Goal: Information Seeking & Learning: Learn about a topic

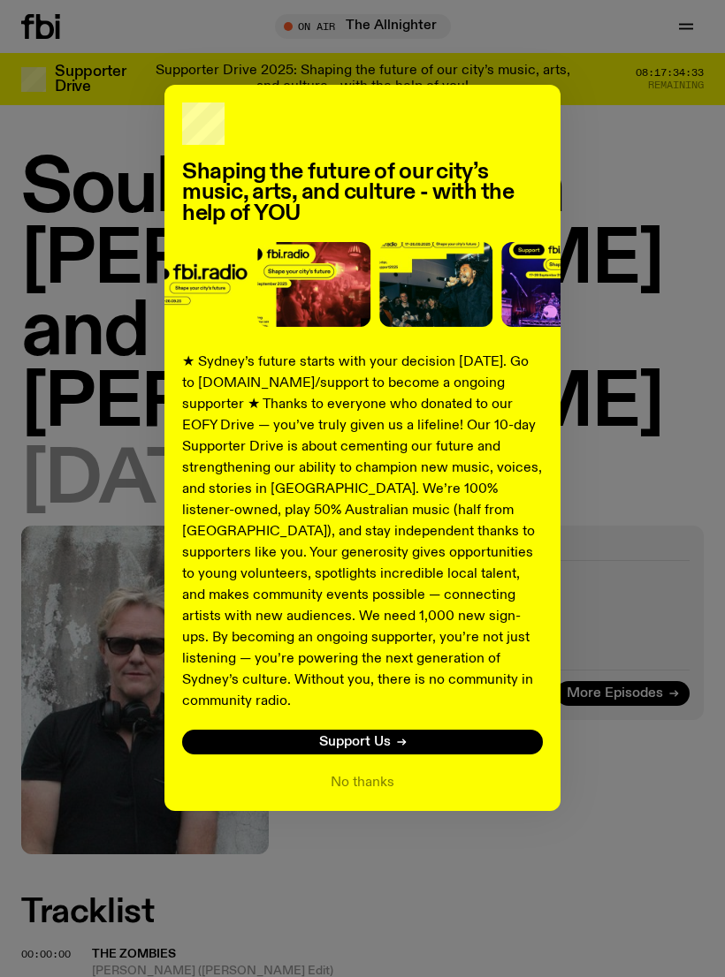
click at [376, 772] on button "No thanks" at bounding box center [362, 782] width 64 height 21
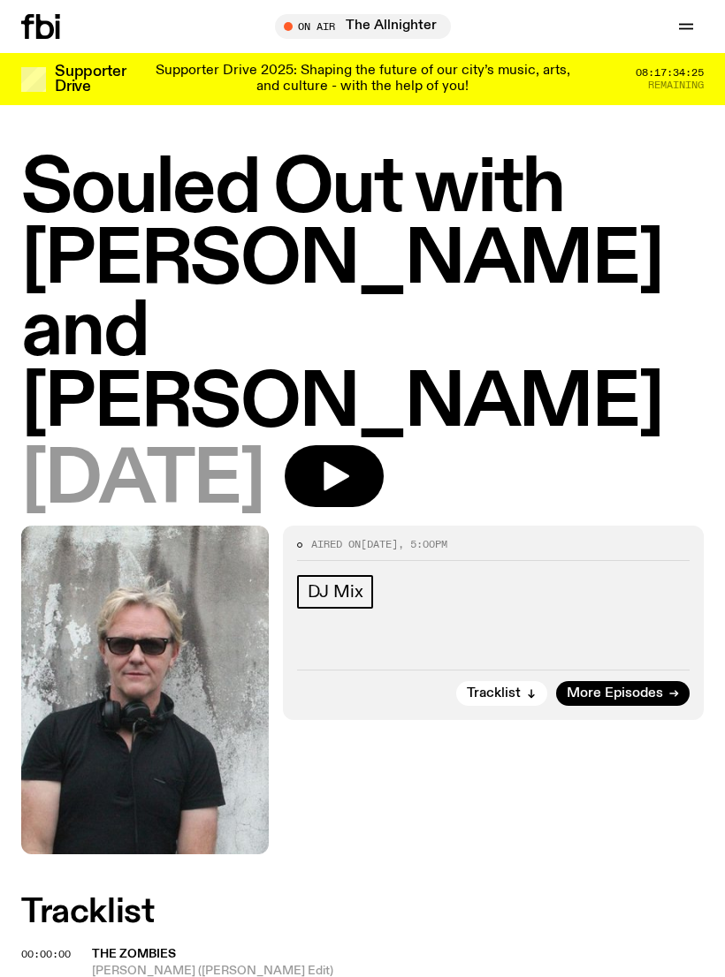
click at [372, 33] on span "Tune in live" at bounding box center [368, 25] width 148 height 13
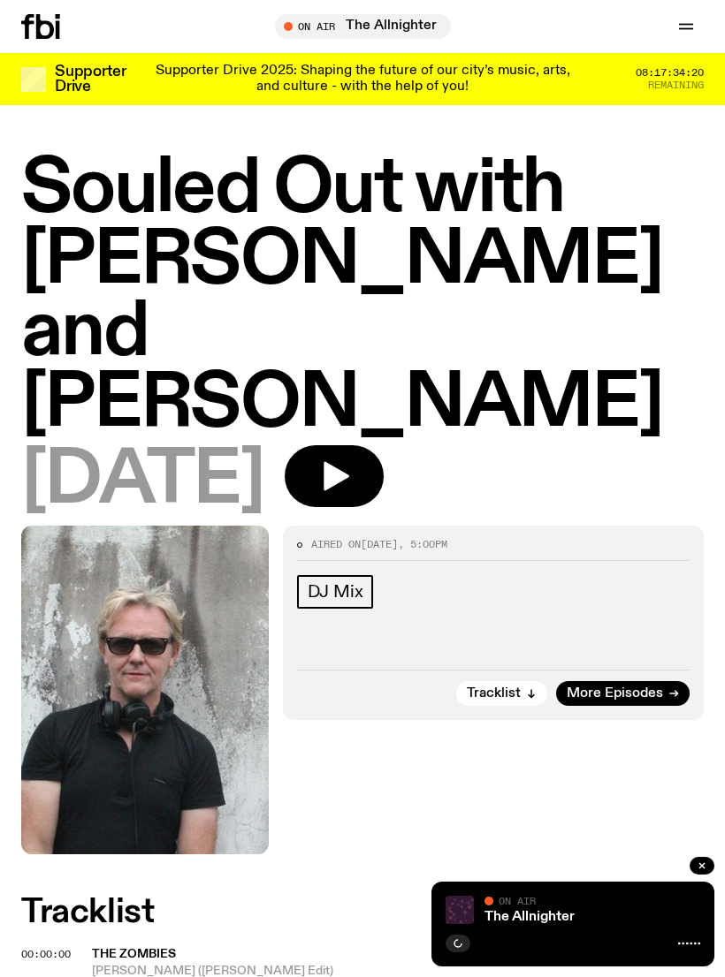
click at [628, 953] on div "The Allnighter On Air On Air" at bounding box center [572, 924] width 283 height 85
click at [629, 914] on div "The Allnighter" at bounding box center [590, 917] width 219 height 13
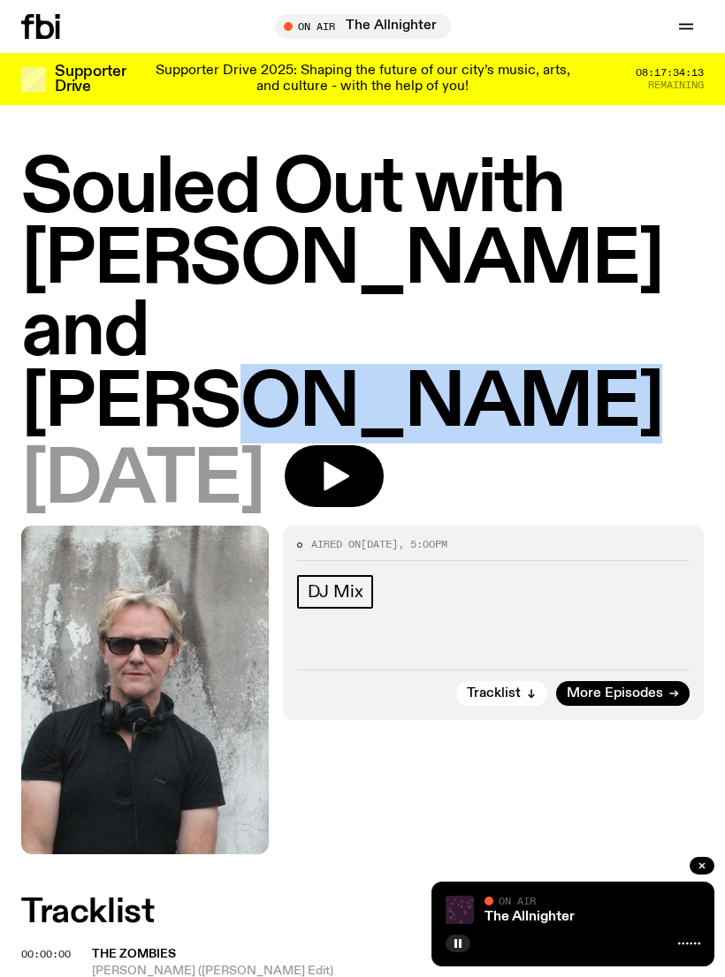
click at [683, 929] on div "The Allnighter On Air On Air" at bounding box center [572, 924] width 283 height 85
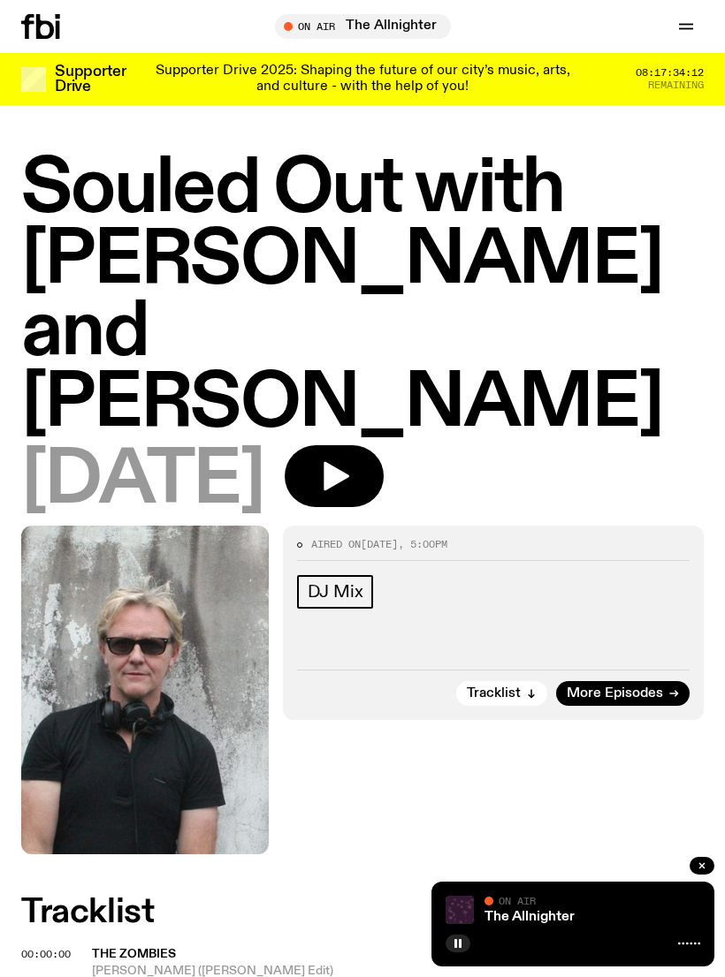
click at [621, 919] on div "The Allnighter" at bounding box center [590, 917] width 219 height 13
click at [689, 27] on icon "button" at bounding box center [685, 26] width 21 height 21
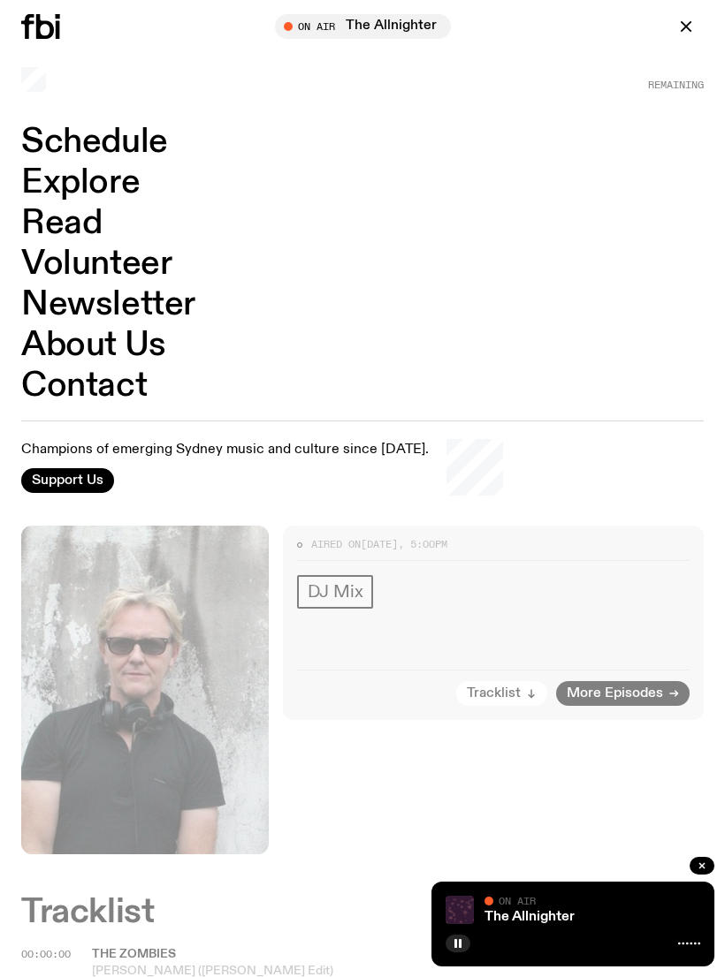
click at [145, 142] on link "Schedule" at bounding box center [94, 142] width 147 height 34
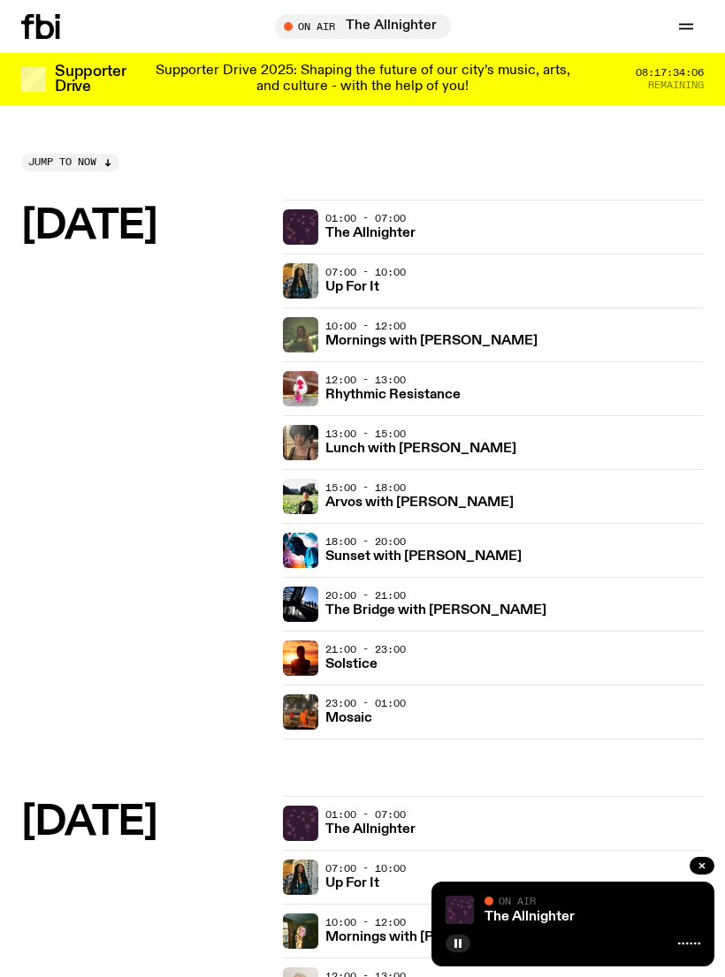
click at [464, 939] on button "button" at bounding box center [457, 944] width 25 height 18
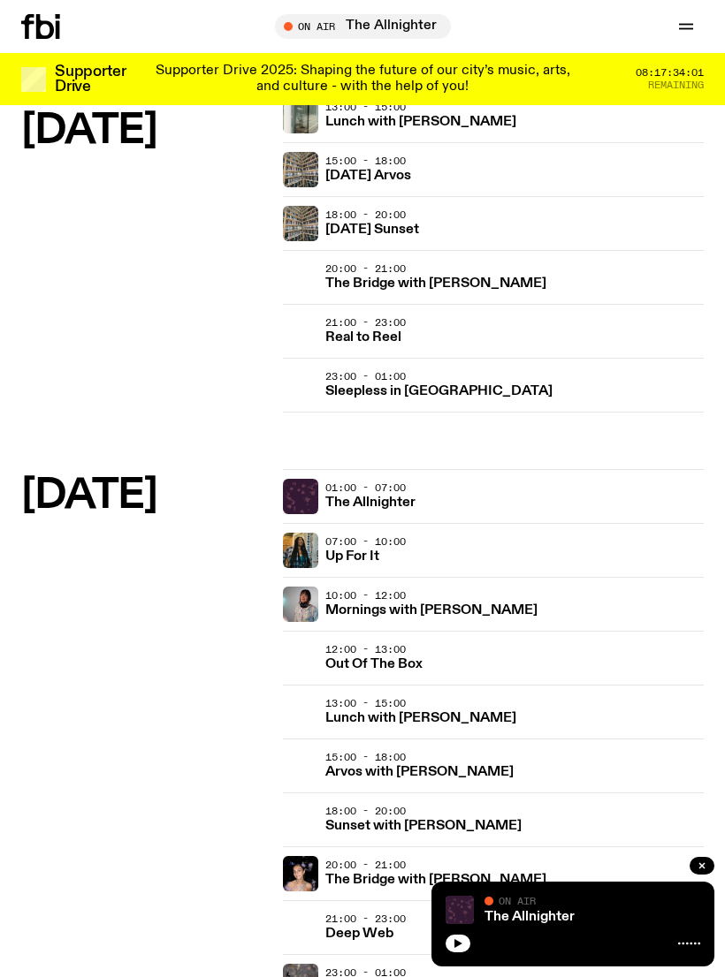
scroll to position [1564, 0]
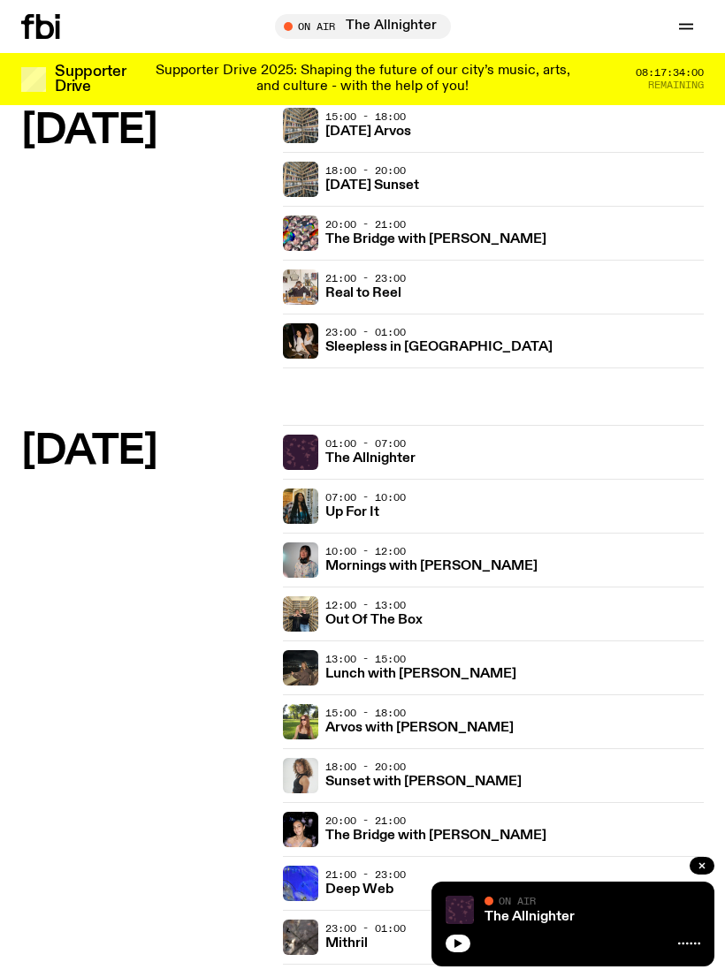
click at [512, 673] on div "13:00 - 15:00 Lunch with [PERSON_NAME]" at bounding box center [514, 667] width 379 height 35
click at [415, 679] on h3 "Lunch with [PERSON_NAME]" at bounding box center [420, 674] width 191 height 13
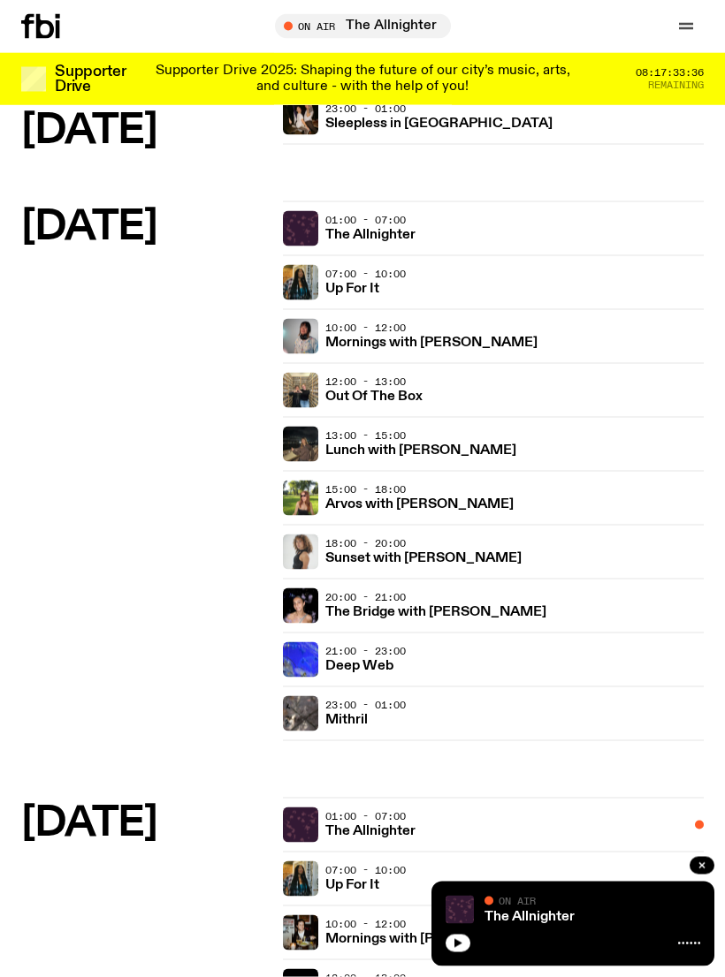
scroll to position [1789, 0]
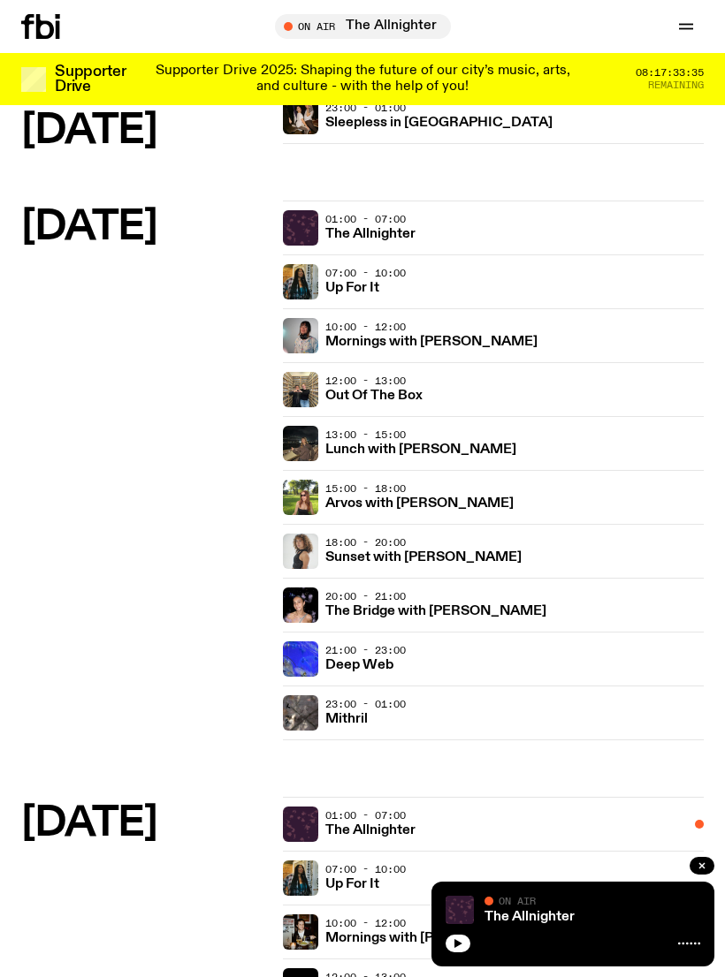
click at [411, 555] on h3 "Sunset with [PERSON_NAME]" at bounding box center [423, 557] width 196 height 13
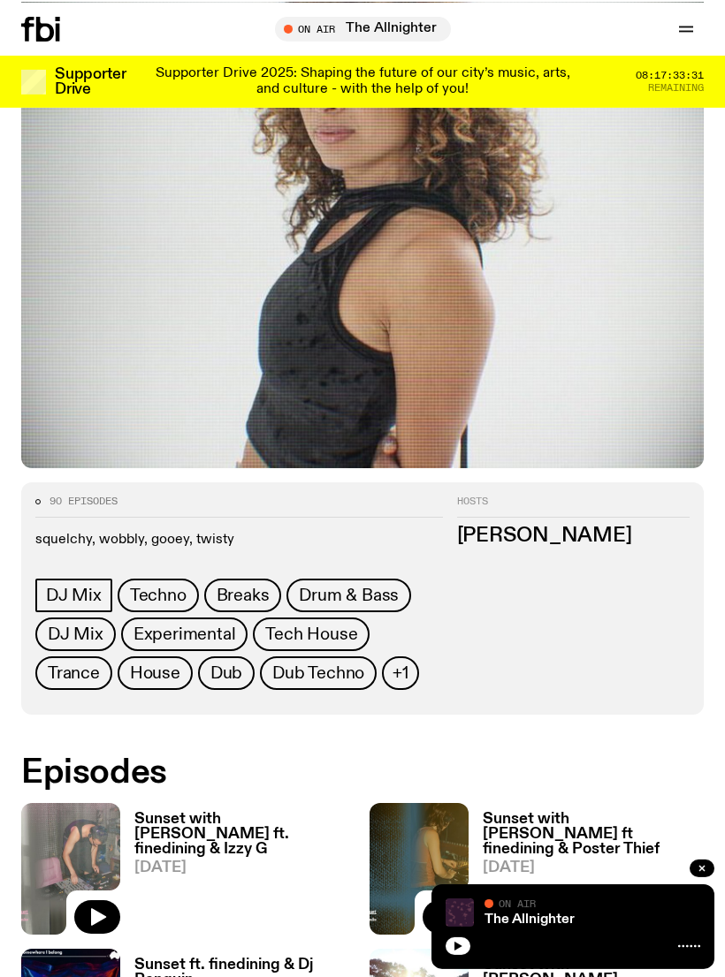
scroll to position [29, 0]
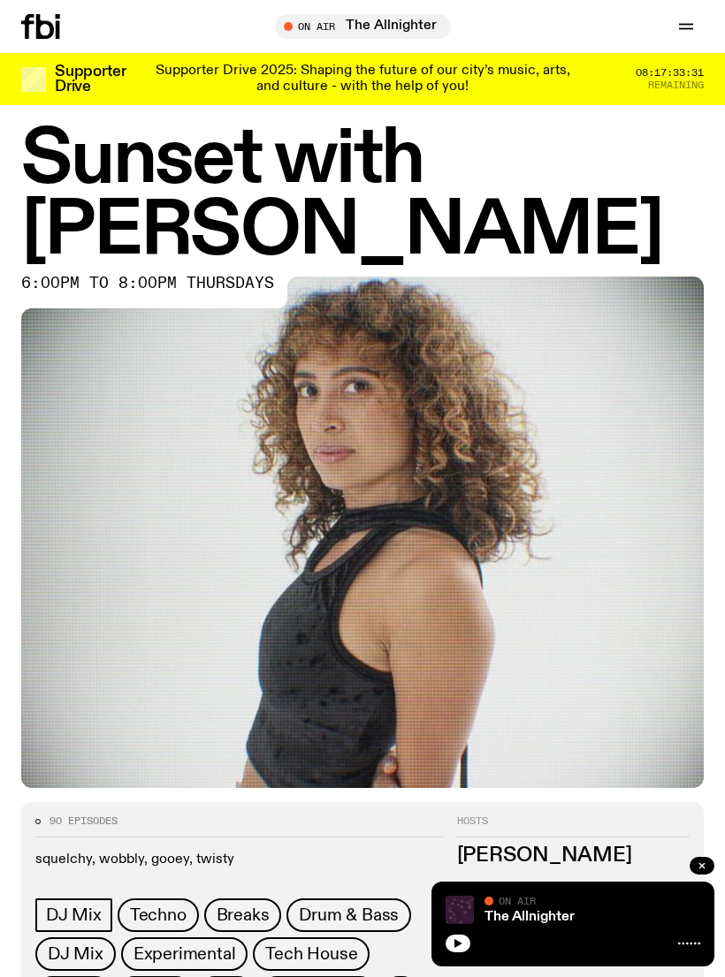
click at [473, 513] on img at bounding box center [362, 533] width 682 height 512
click at [635, 346] on img at bounding box center [362, 533] width 682 height 512
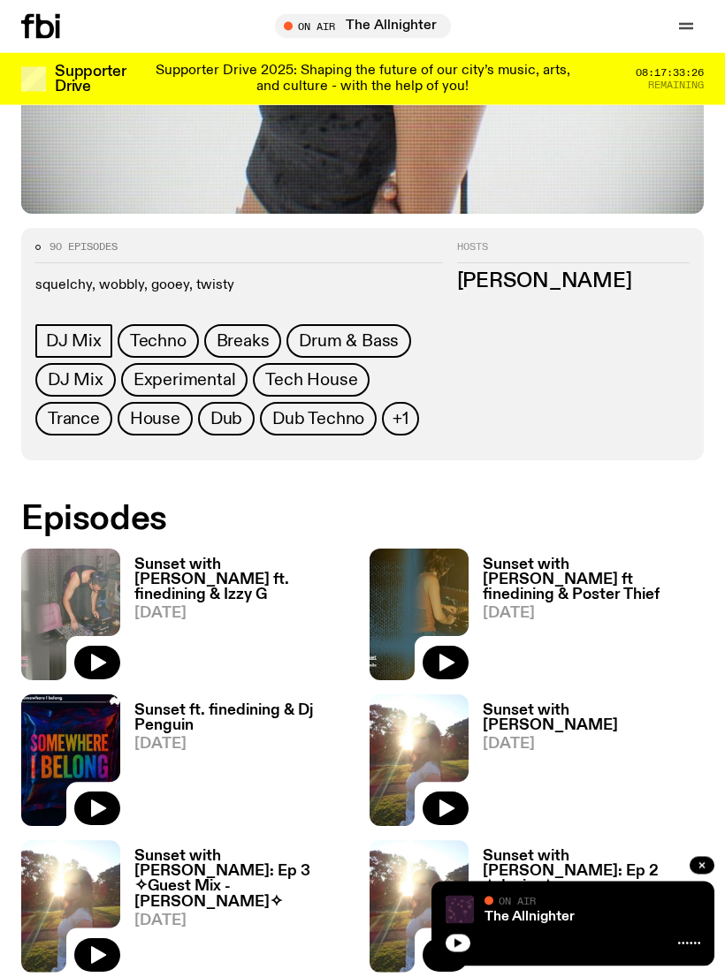
scroll to position [604, 0]
click at [215, 558] on h3 "Sunset with [PERSON_NAME] ft. finedining & Izzy G" at bounding box center [244, 580] width 221 height 45
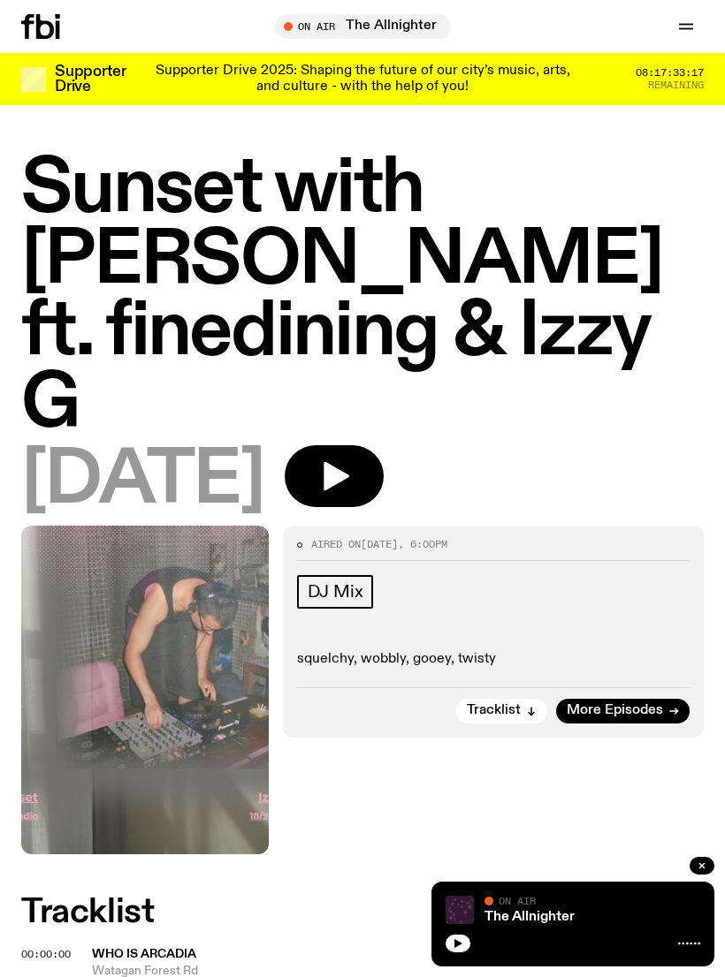
click at [507, 704] on span "Tracklist" at bounding box center [494, 710] width 54 height 13
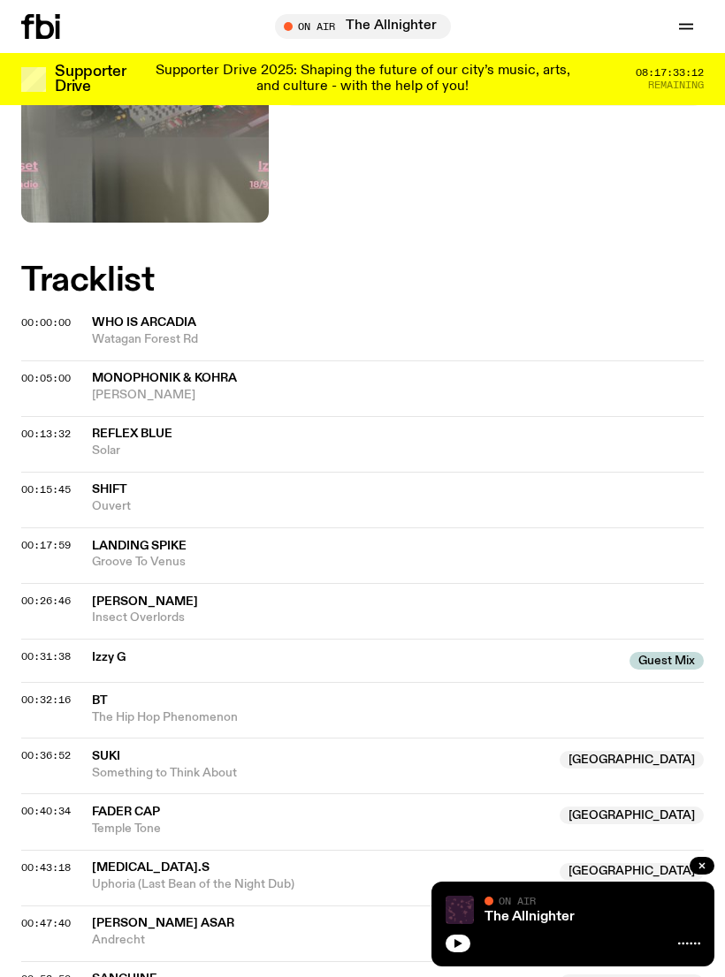
scroll to position [633, 0]
click at [566, 649] on div "Izzy G Guest Mix" at bounding box center [355, 659] width 527 height 21
click at [597, 649] on span "Izzy G" at bounding box center [355, 657] width 527 height 17
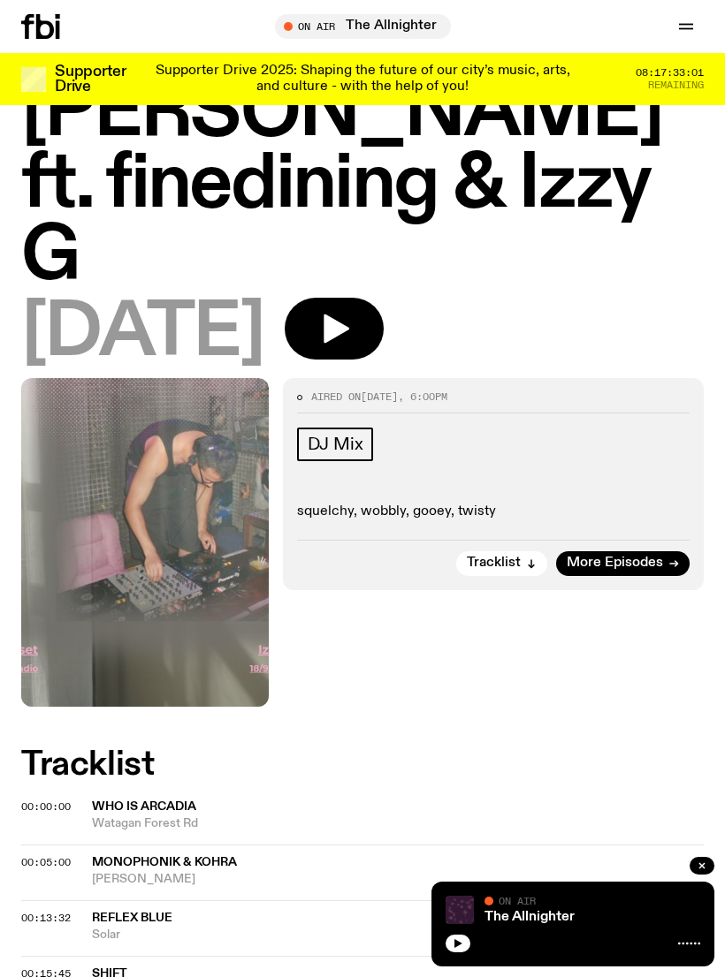
scroll to position [0, 0]
